Goal: Contribute content

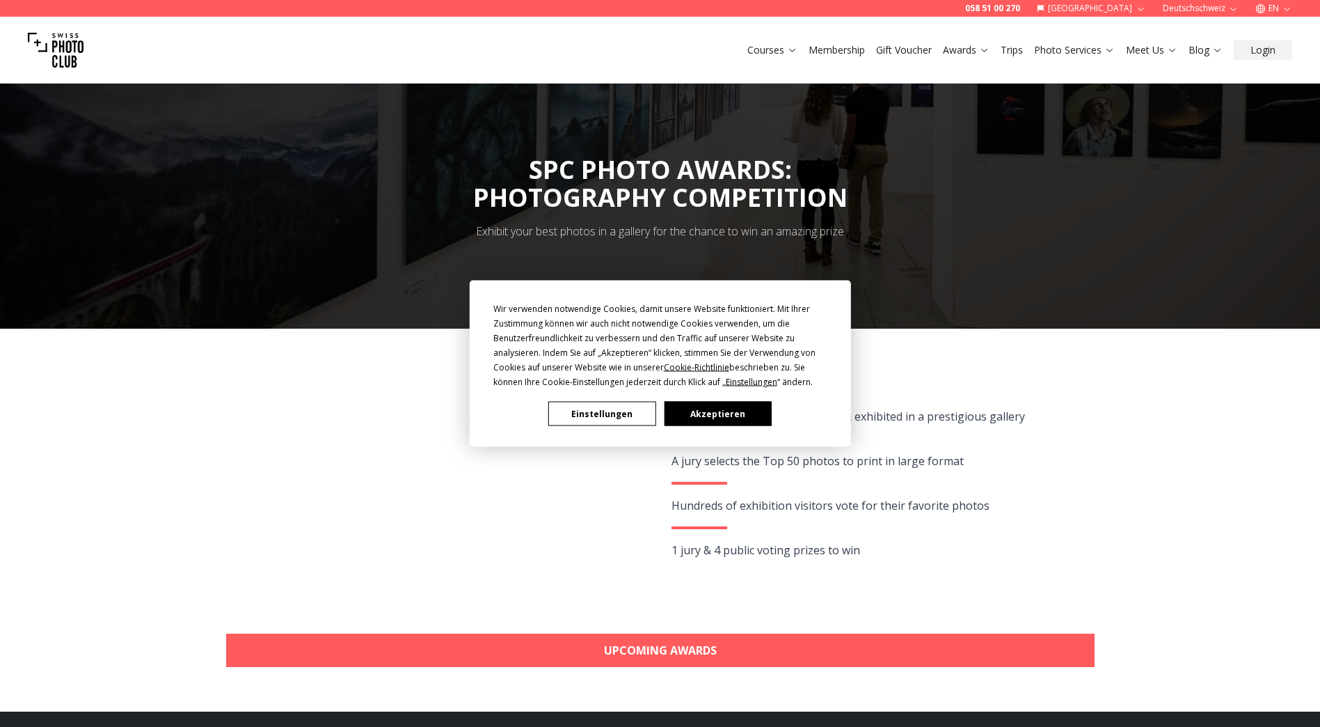
click at [715, 416] on button "Akzeptieren" at bounding box center [717, 414] width 107 height 24
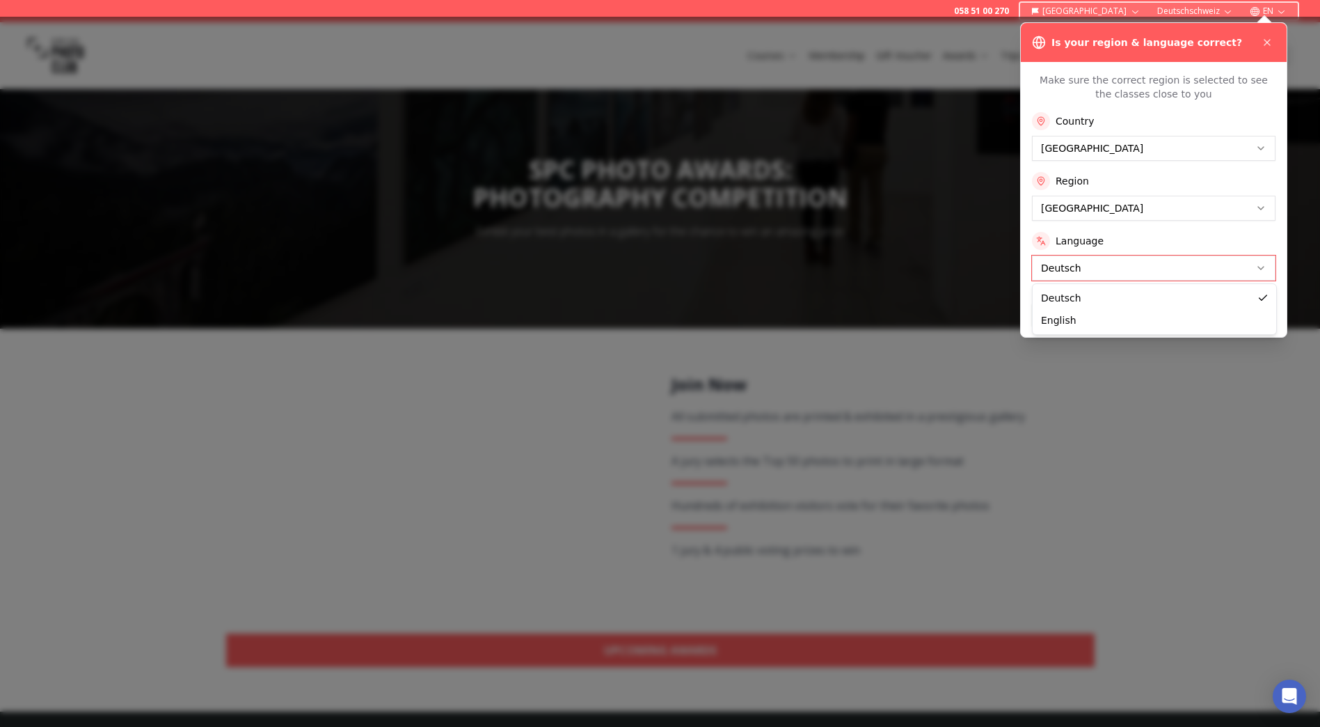
click at [1137, 311] on button "Apply Settings" at bounding box center [1154, 314] width 244 height 22
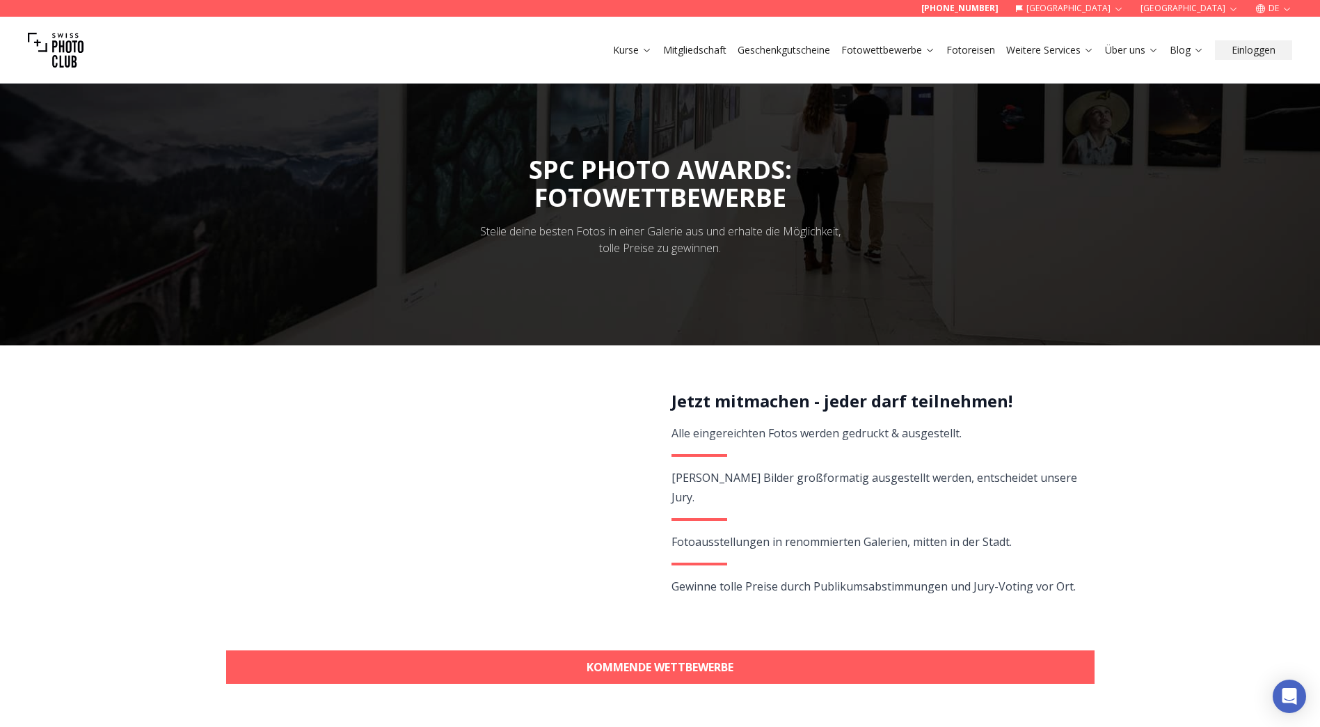
click at [628, 673] on link "KOMMENDE WETTBEWERBE" at bounding box center [660, 666] width 869 height 33
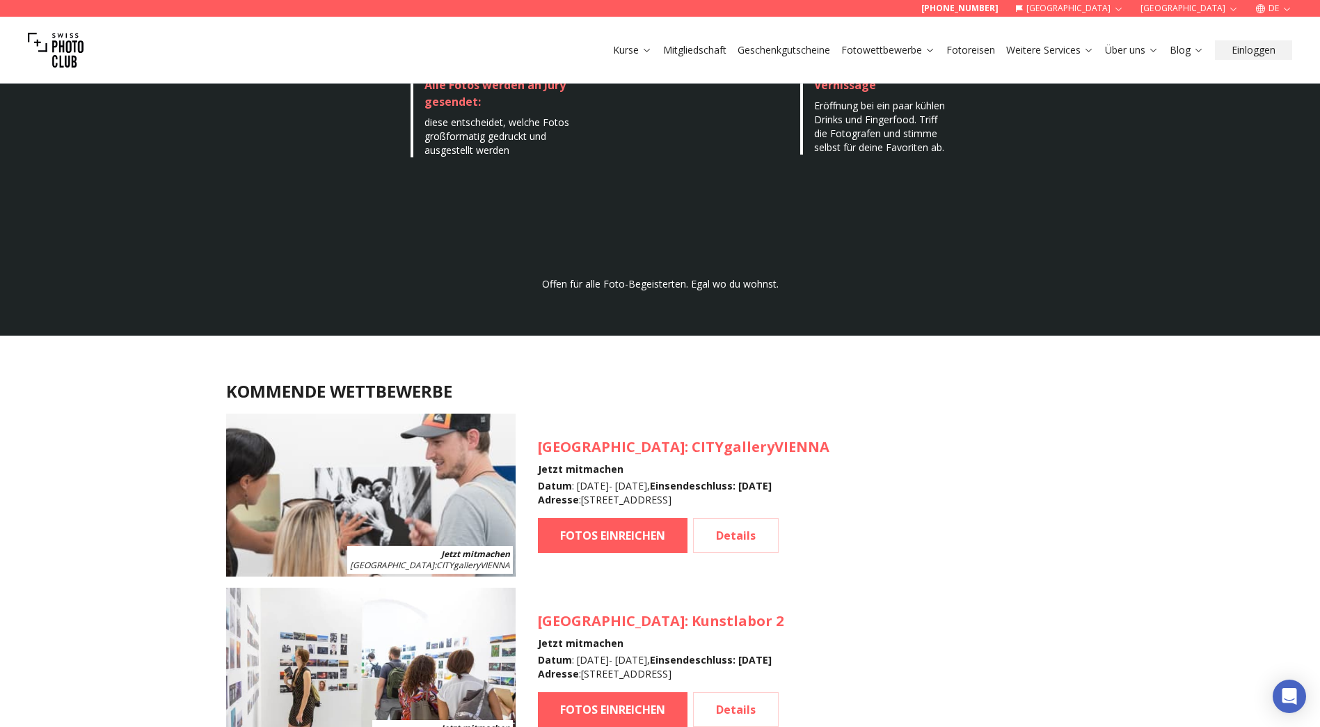
scroll to position [1240, 0]
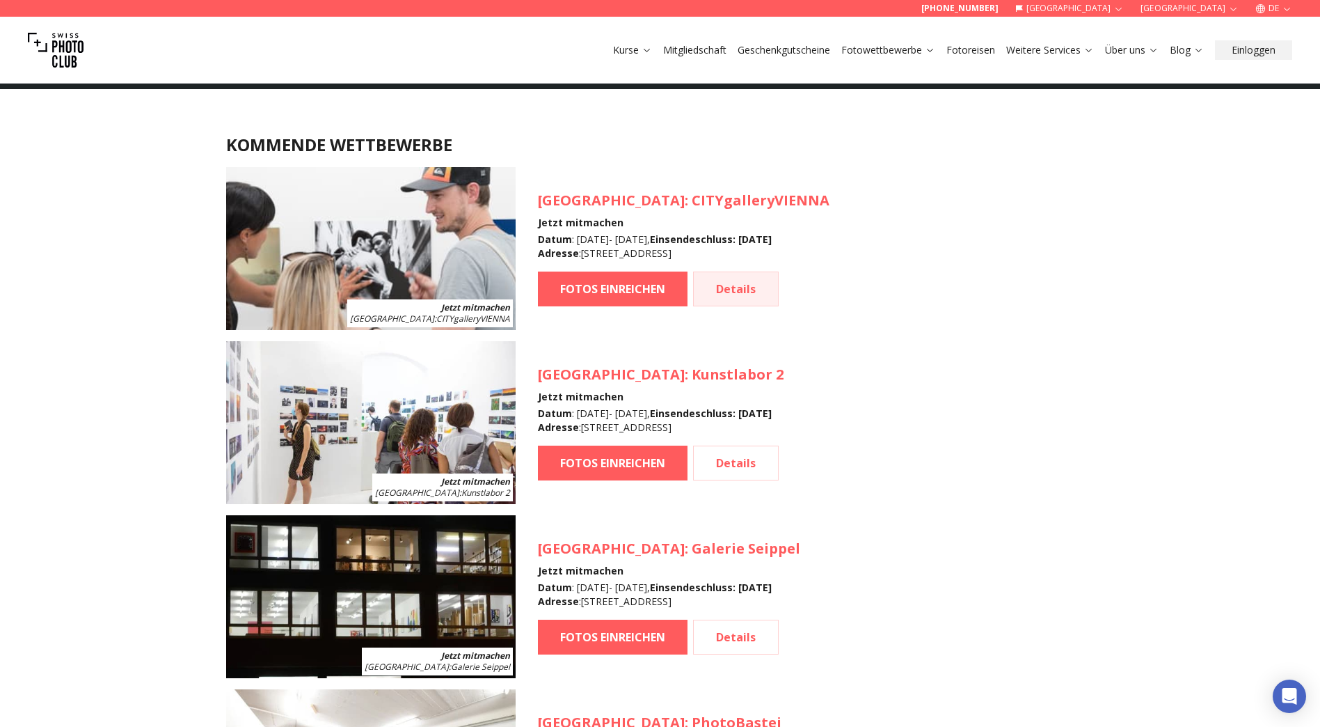
click at [751, 287] on link "Details" at bounding box center [736, 288] width 86 height 35
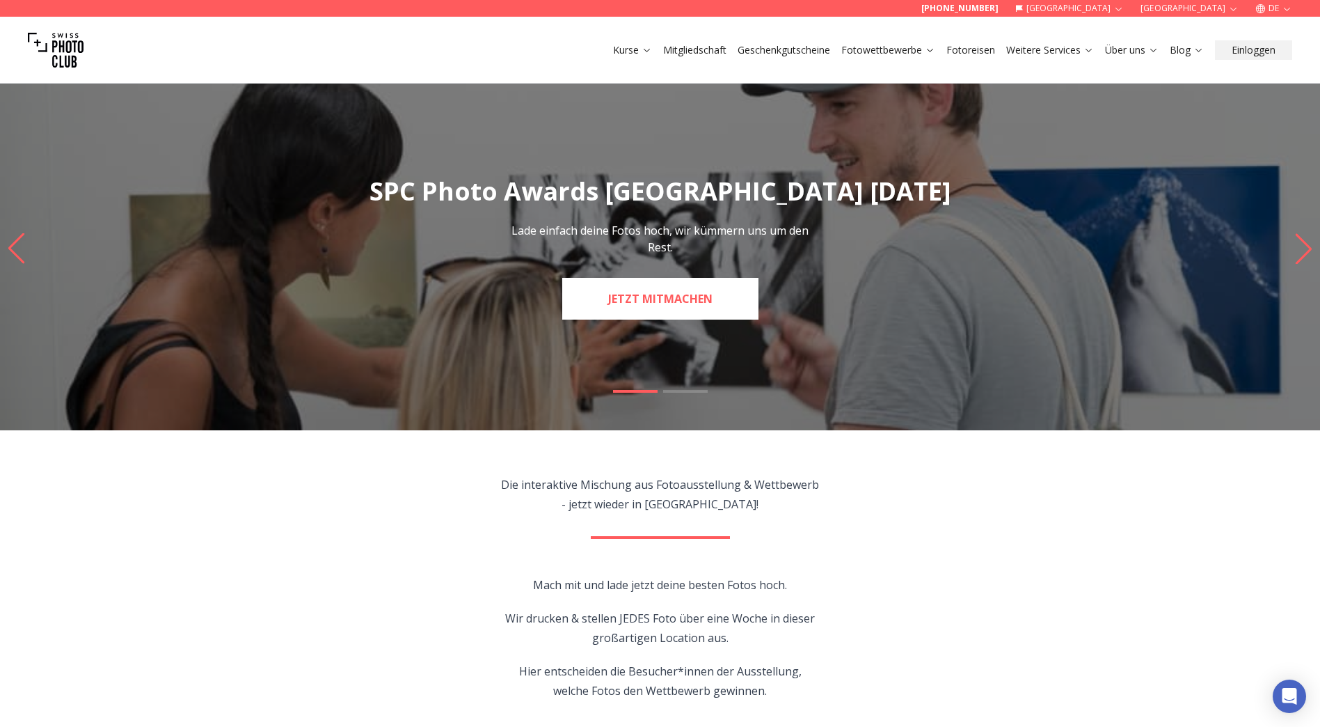
click at [713, 296] on link "JETZT MITMACHEN" at bounding box center [660, 299] width 196 height 42
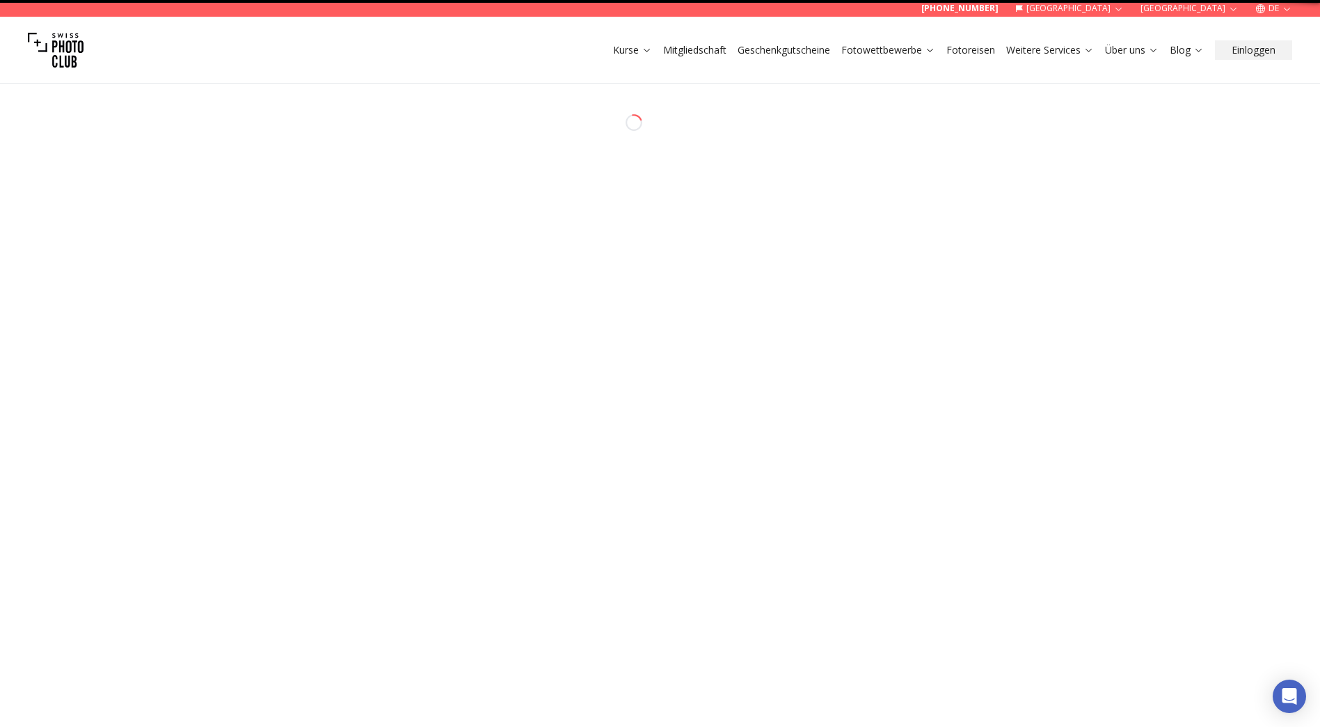
select select "*******"
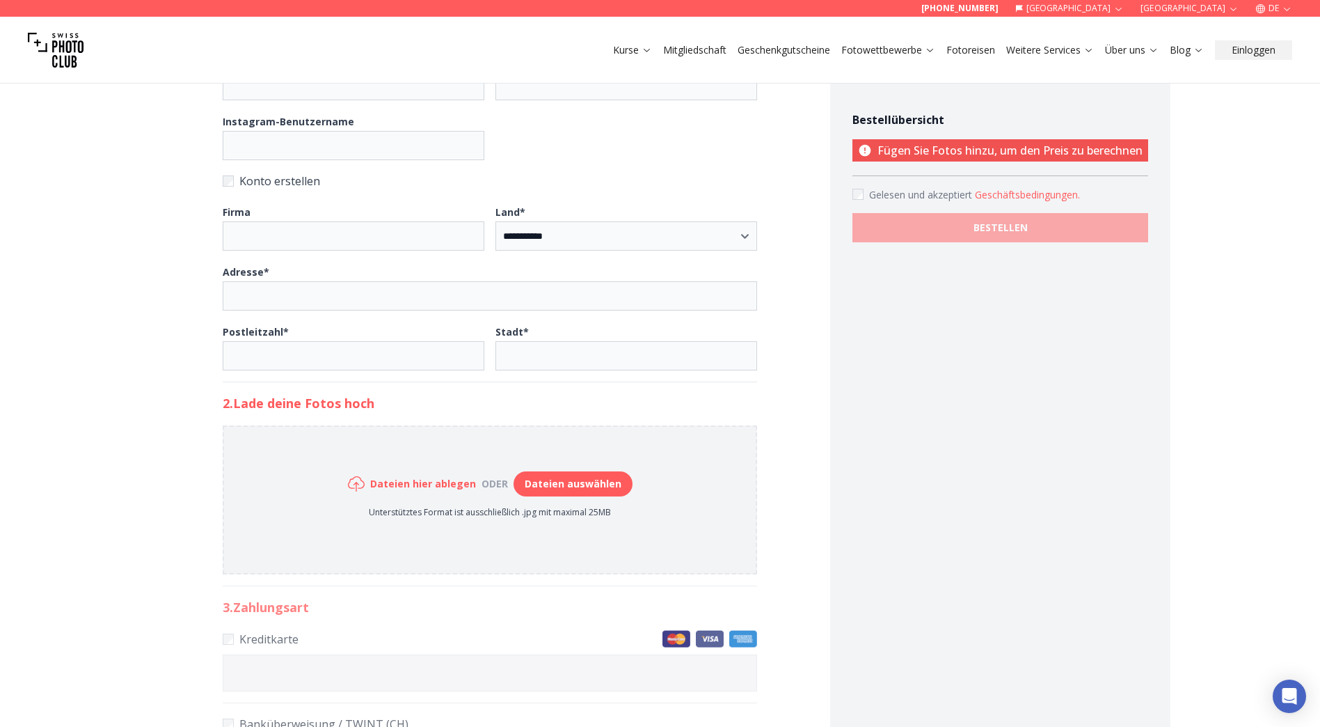
scroll to position [418, 0]
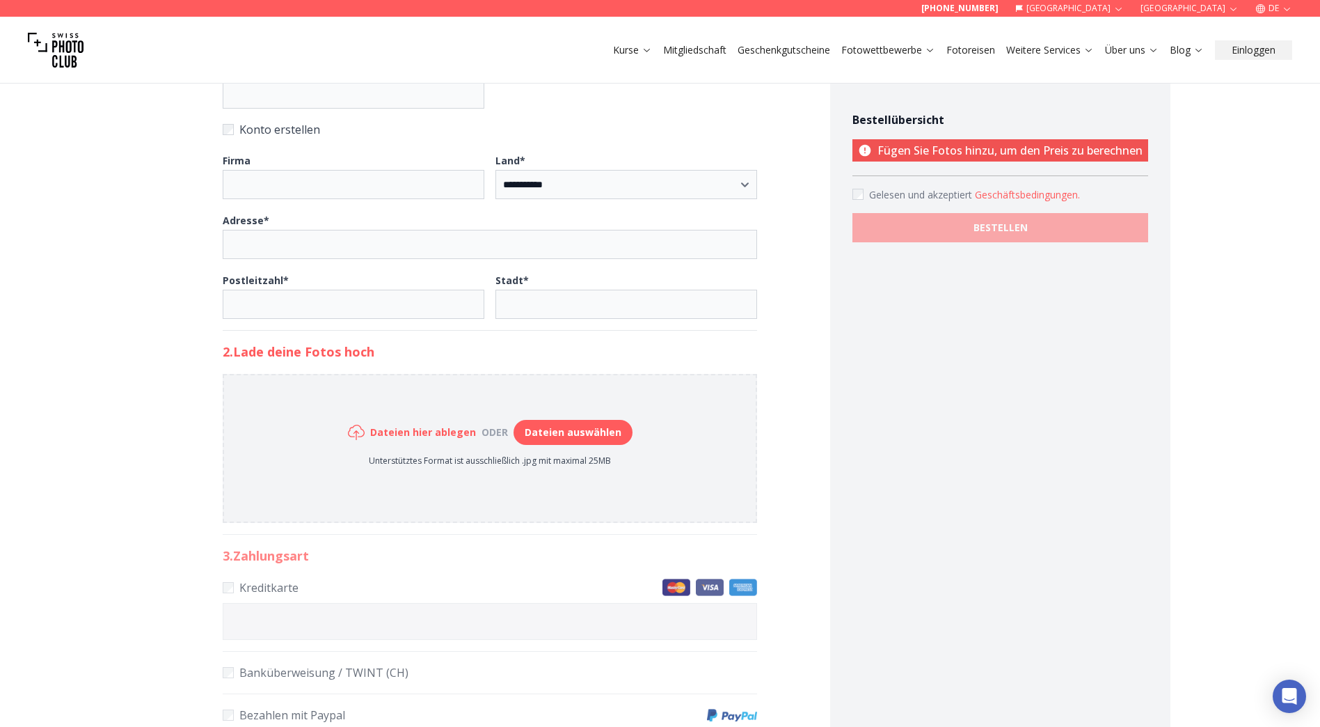
click at [560, 434] on button "Dateien auswählen" at bounding box center [573, 432] width 119 height 25
type input "**********"
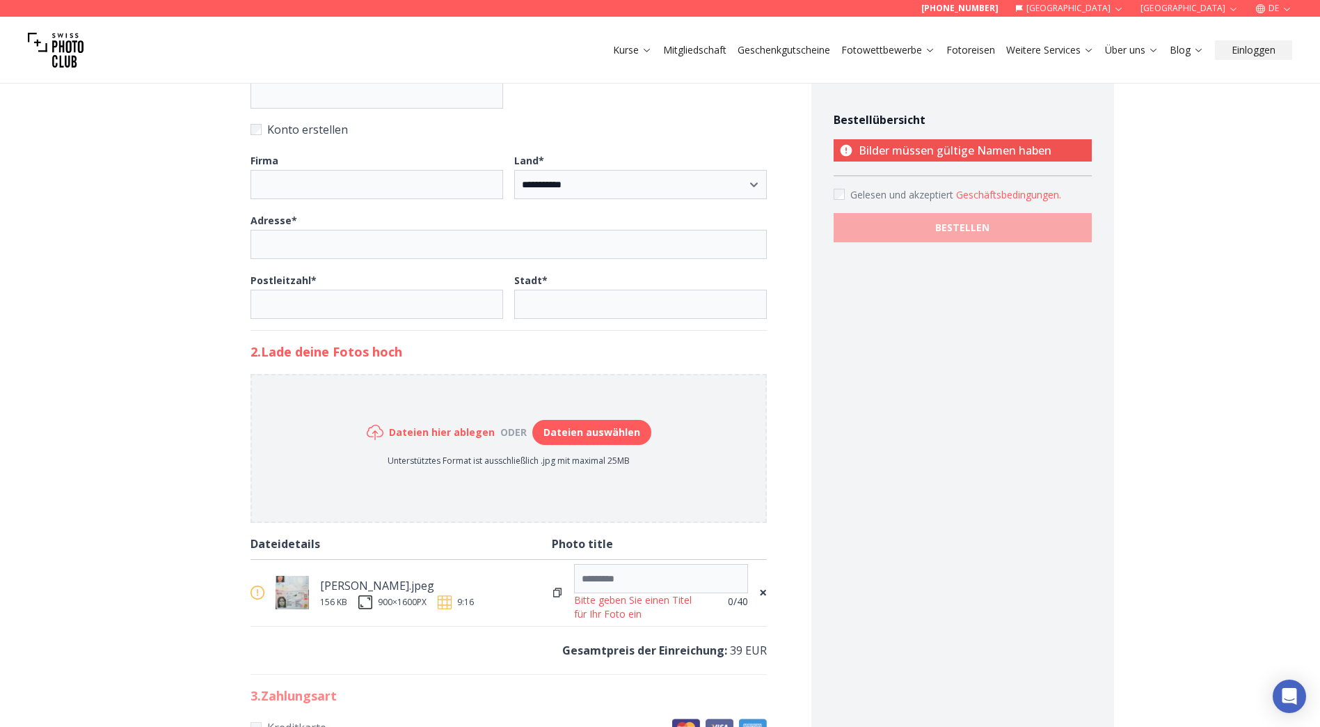
click at [760, 592] on span "×" at bounding box center [763, 592] width 8 height 19
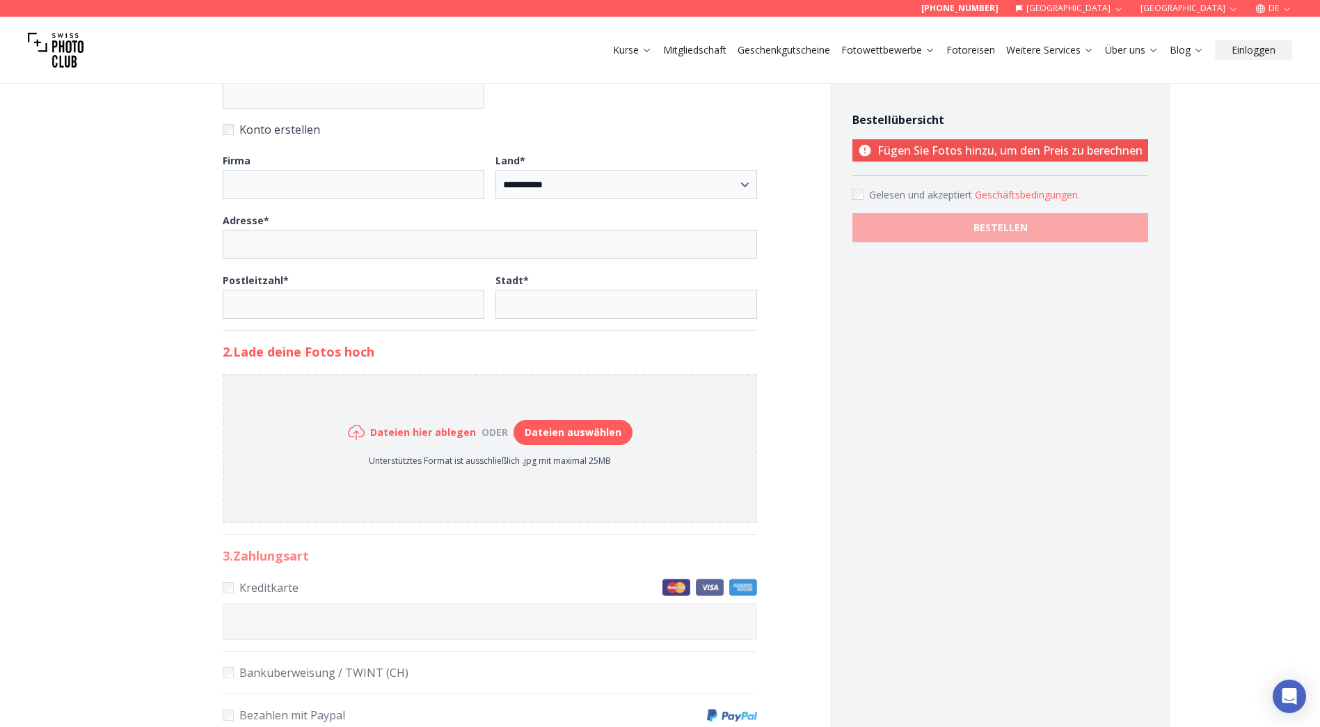
click at [979, 469] on div "Bestellübersicht Fügen Sie Fotos hinzu, um den Preis zu berechnen Gelesen und a…" at bounding box center [1000, 209] width 340 height 1120
click at [580, 429] on button "Dateien auswählen" at bounding box center [573, 432] width 119 height 25
